Goal: Information Seeking & Learning: Learn about a topic

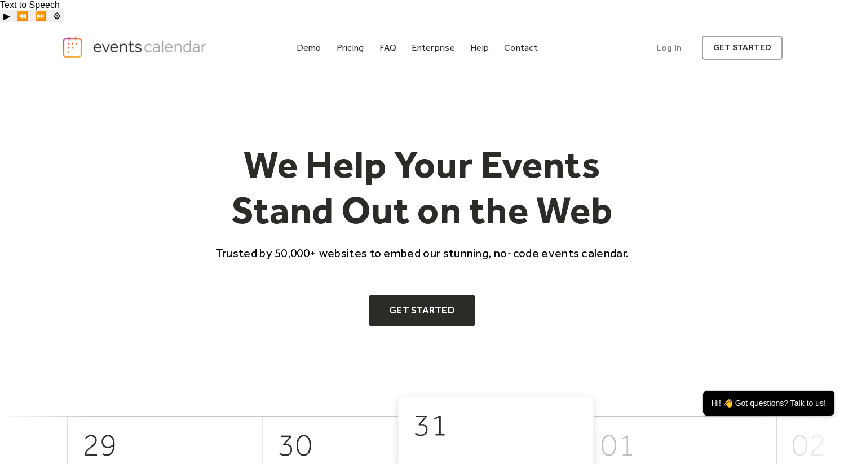
click at [346, 45] on div "Pricing" at bounding box center [350, 48] width 28 height 6
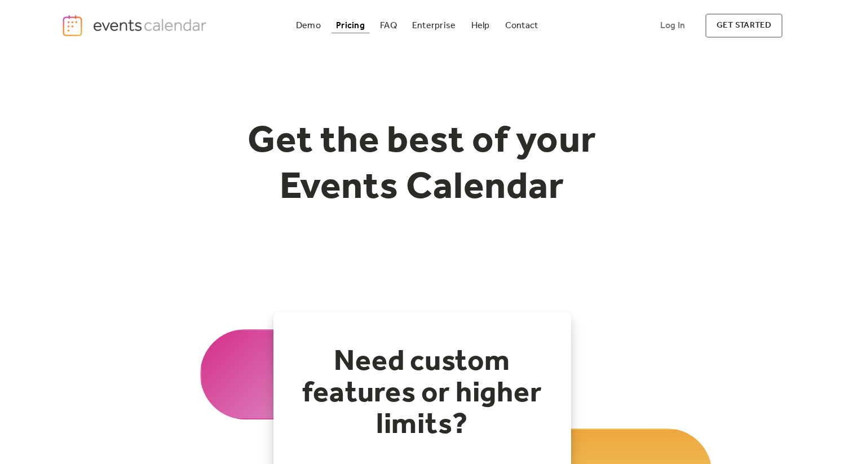
click at [184, 32] on img at bounding box center [135, 25] width 149 height 23
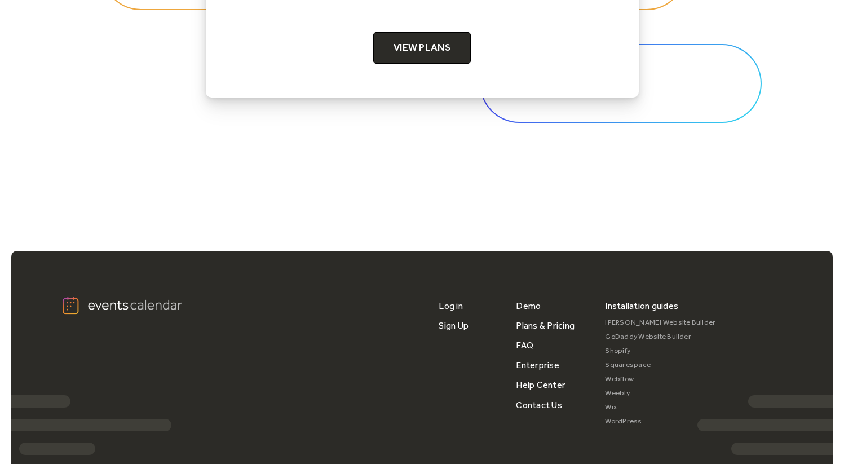
scroll to position [3756, 0]
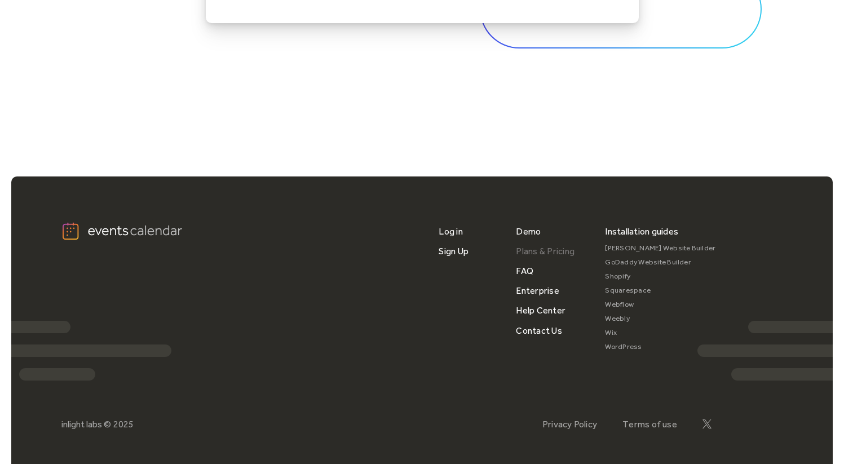
click at [534, 241] on link "Plans & Pricing" at bounding box center [545, 251] width 59 height 20
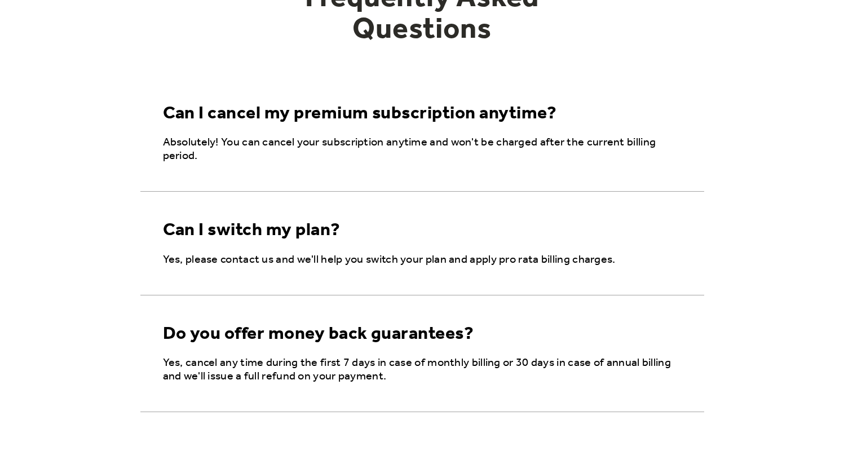
scroll to position [738, 0]
